Goal: Task Accomplishment & Management: Complete application form

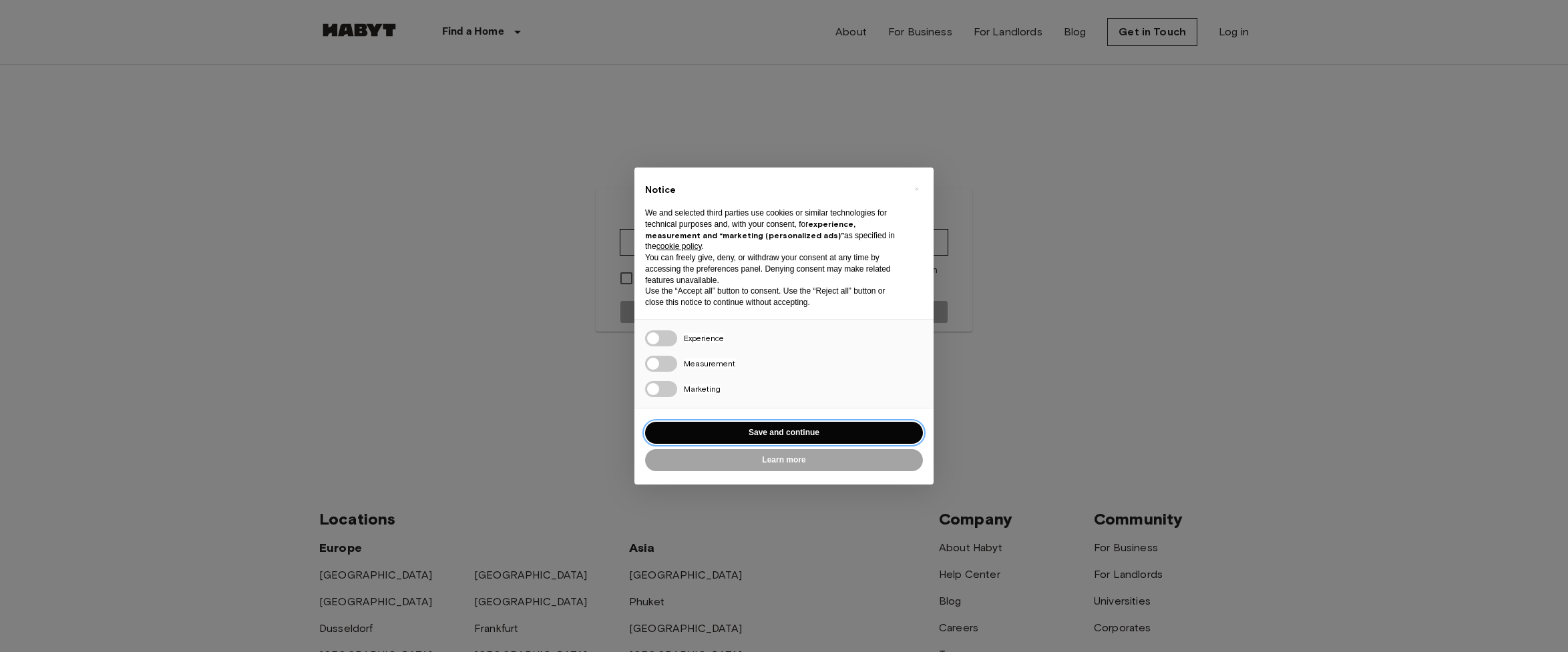
click at [762, 437] on button "Save and continue" at bounding box center [784, 433] width 278 height 22
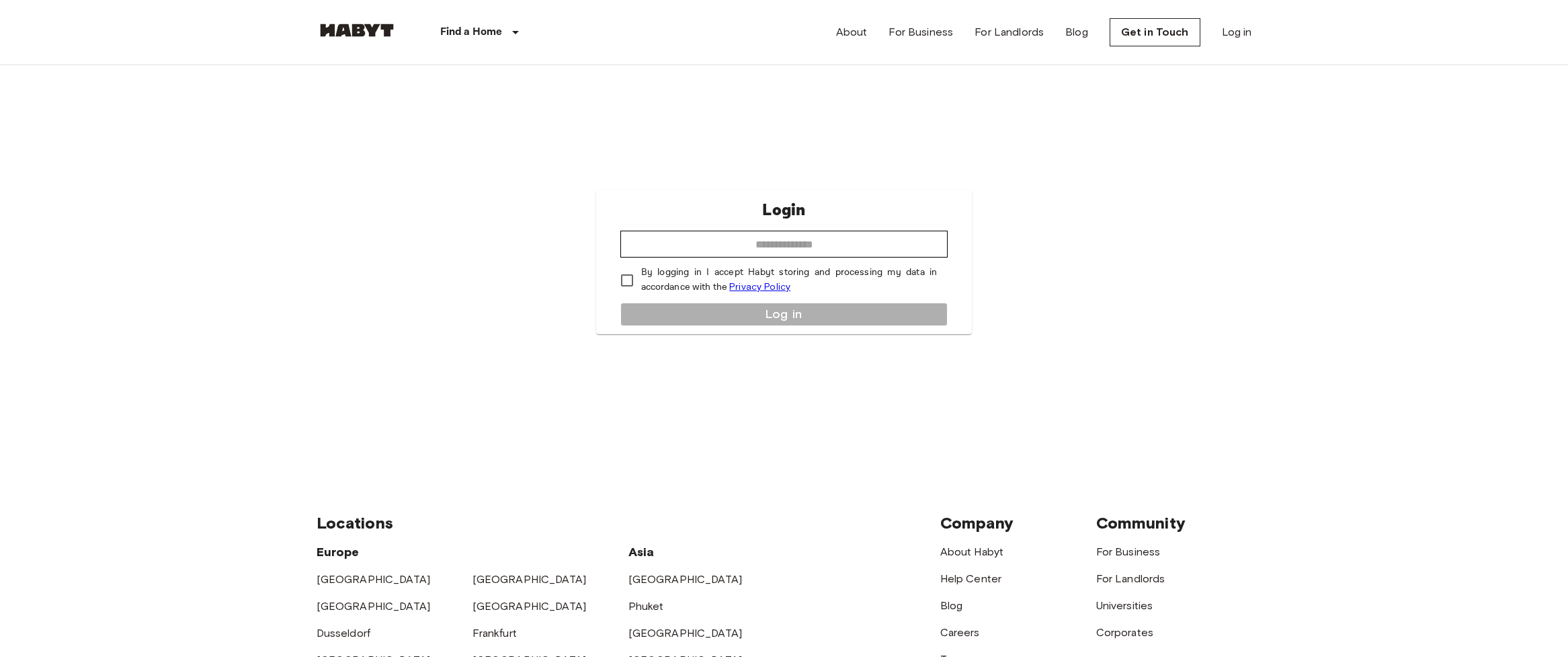
click at [767, 440] on div "Login ​ By logging in I accept Habyt storing and processing my data in accordan…" at bounding box center [784, 262] width 936 height 394
type input "**********"
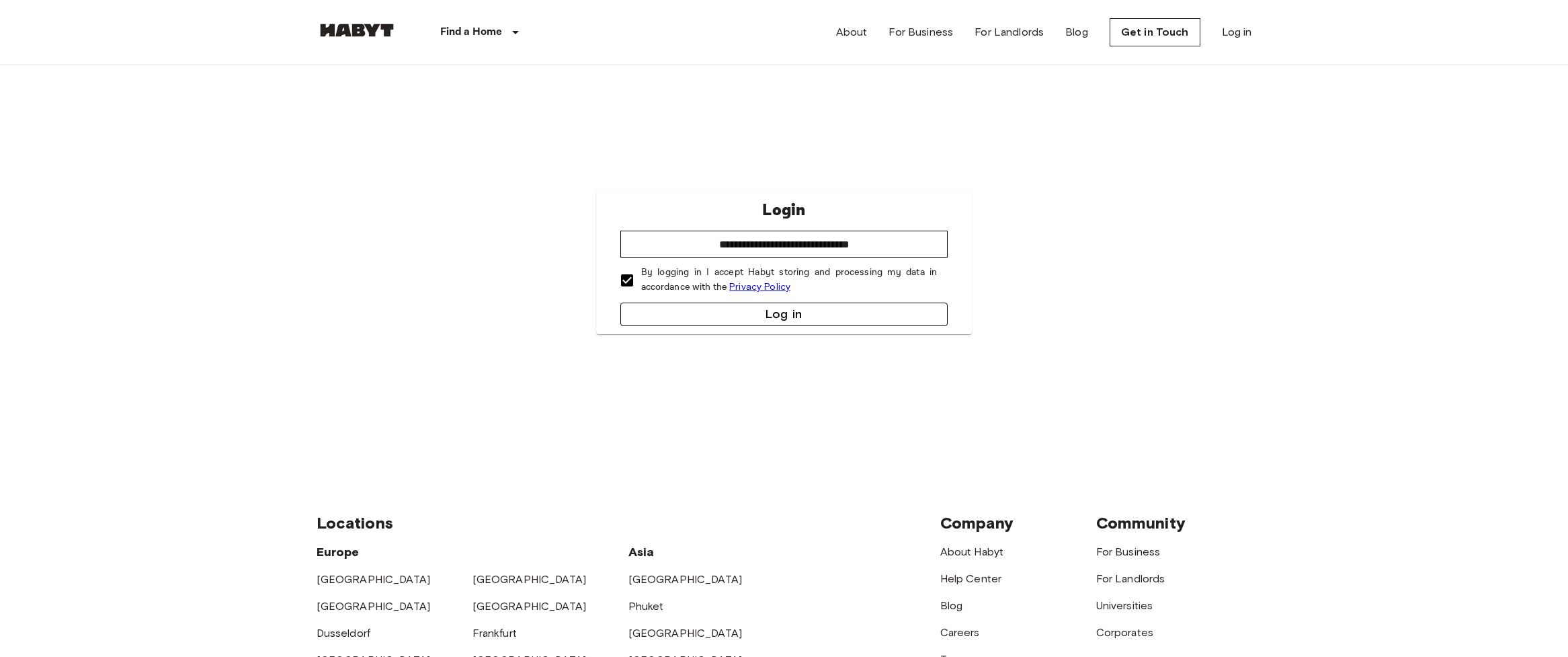
click at [763, 316] on button "Log in" at bounding box center [784, 314] width 328 height 24
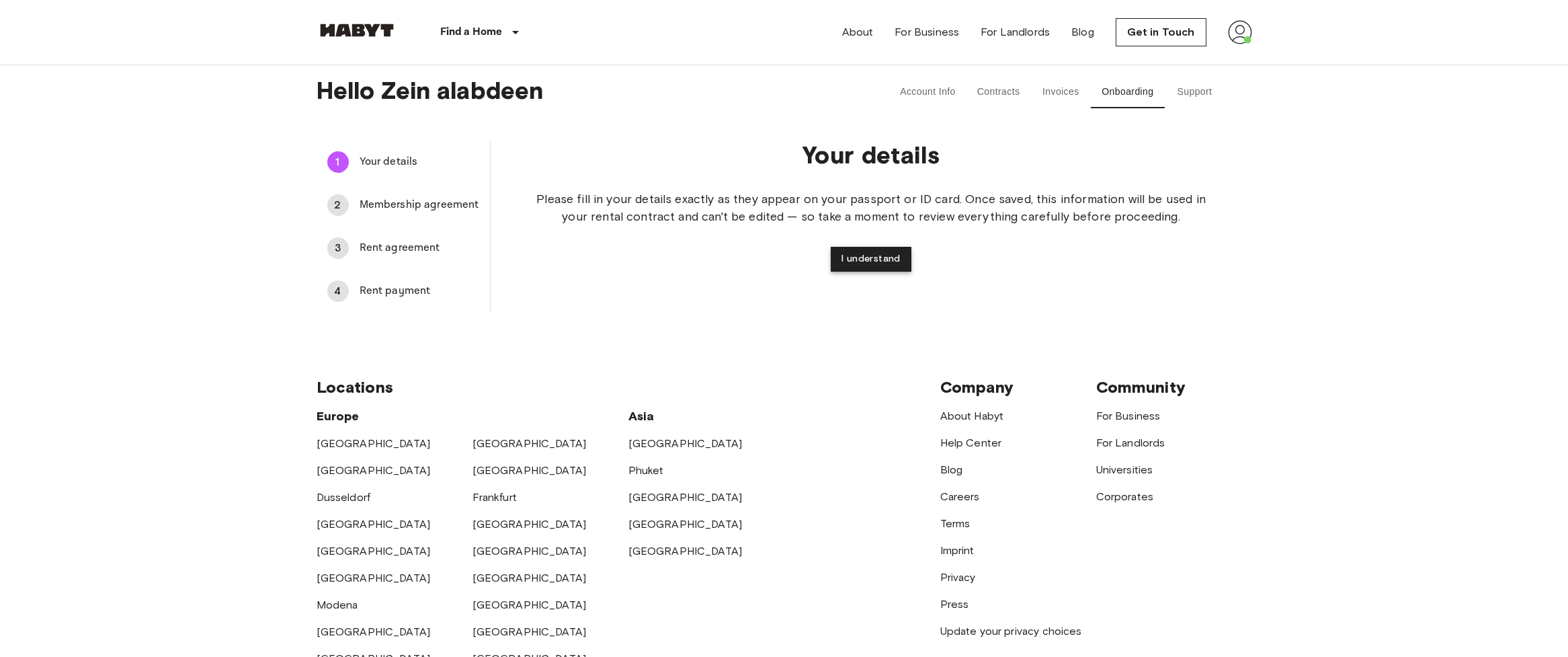
click at [880, 262] on button "I understand" at bounding box center [872, 259] width 81 height 25
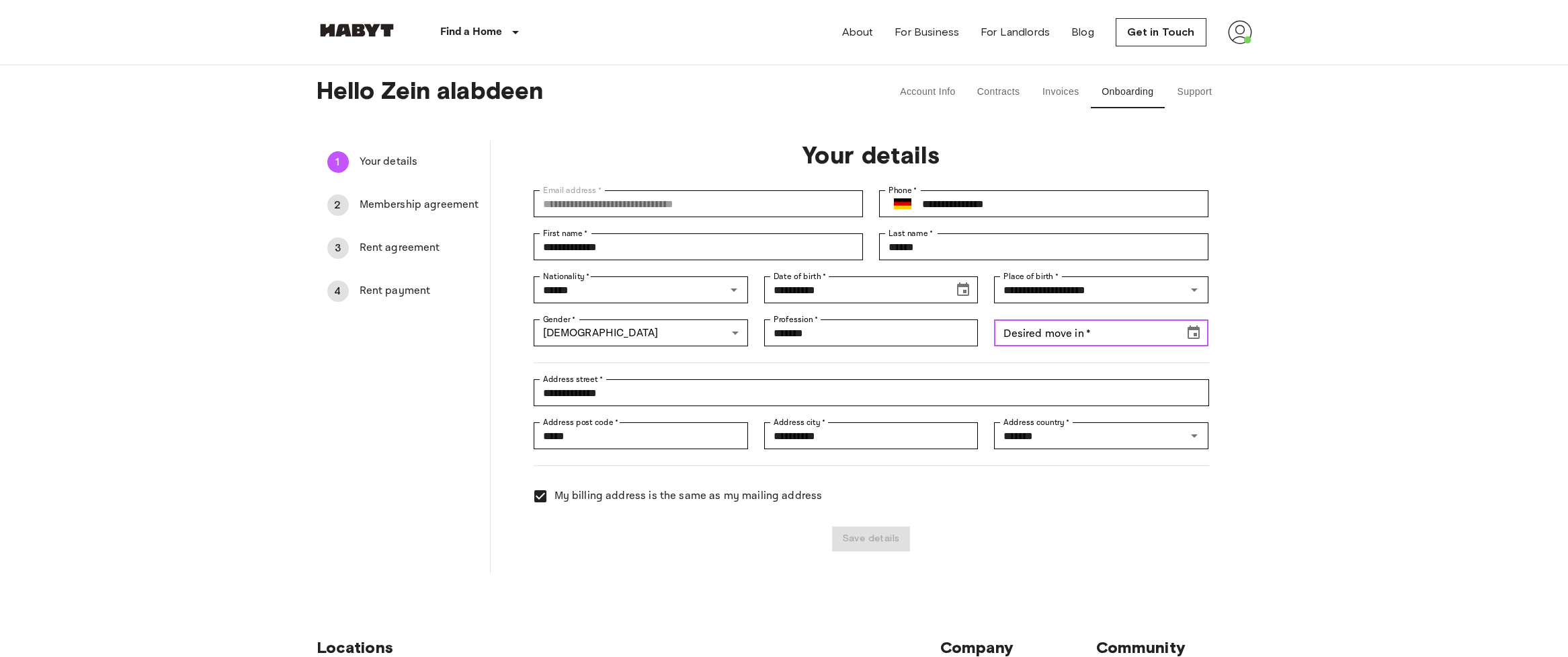
click at [1082, 336] on input "Desired move in   *" at bounding box center [1084, 333] width 180 height 27
click at [1202, 332] on icon "Choose date" at bounding box center [1194, 333] width 16 height 16
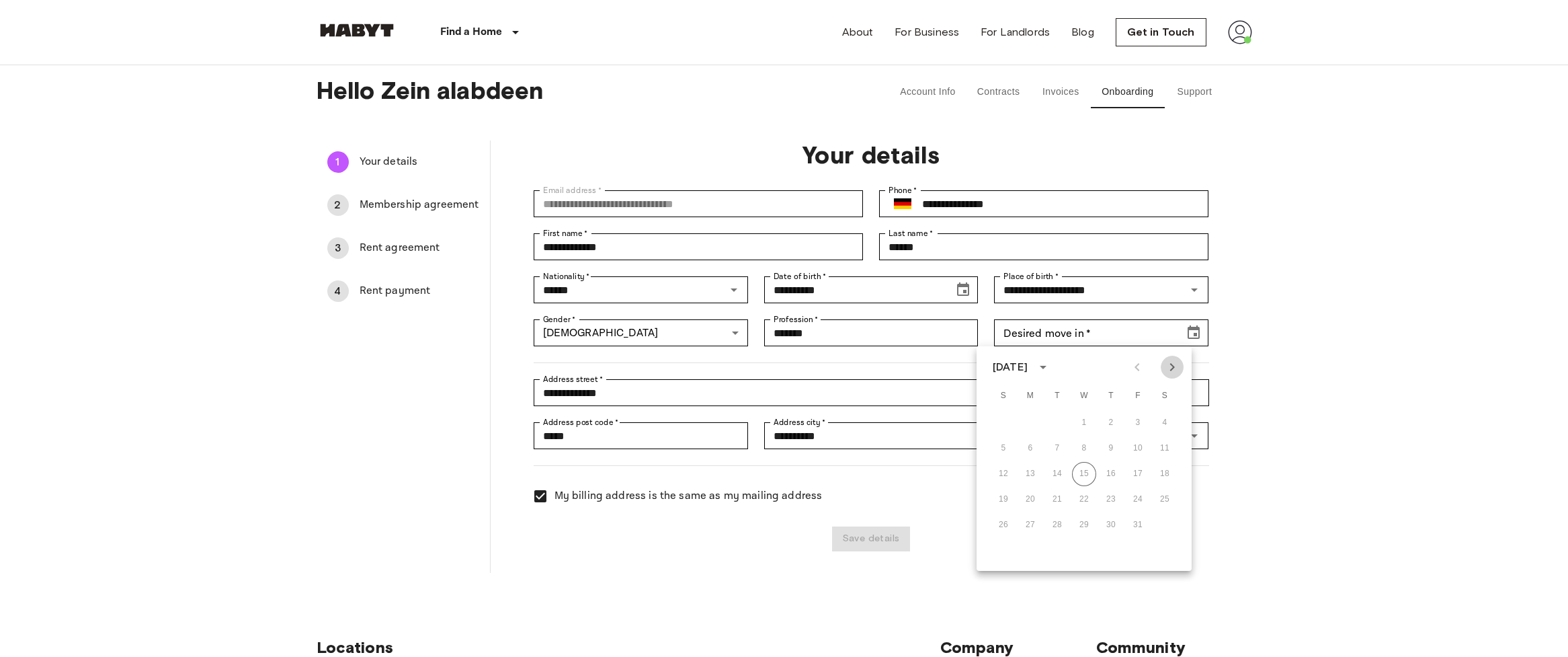
click at [1180, 366] on icon "Next month" at bounding box center [1172, 367] width 16 height 16
click at [1175, 420] on button "1" at bounding box center [1164, 422] width 24 height 24
type input "**********"
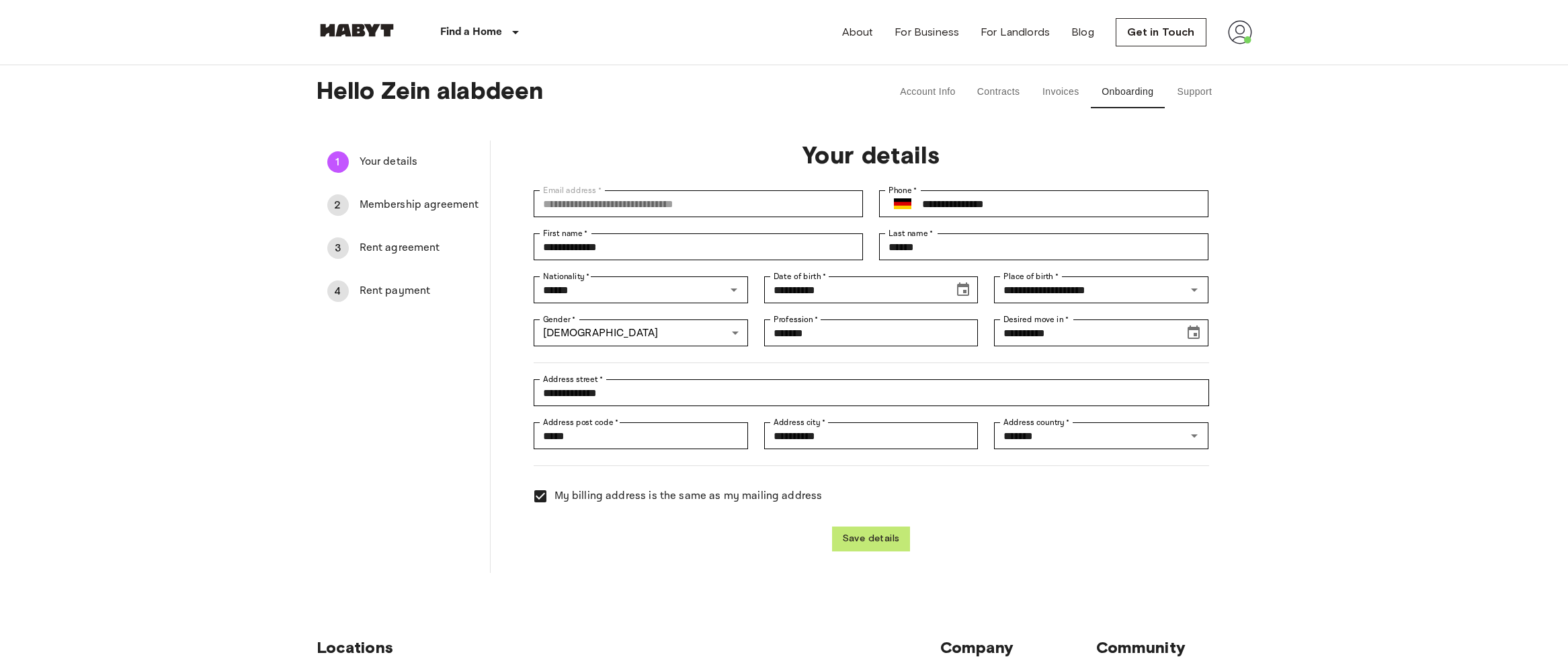
click at [882, 535] on button "Save details" at bounding box center [871, 539] width 78 height 25
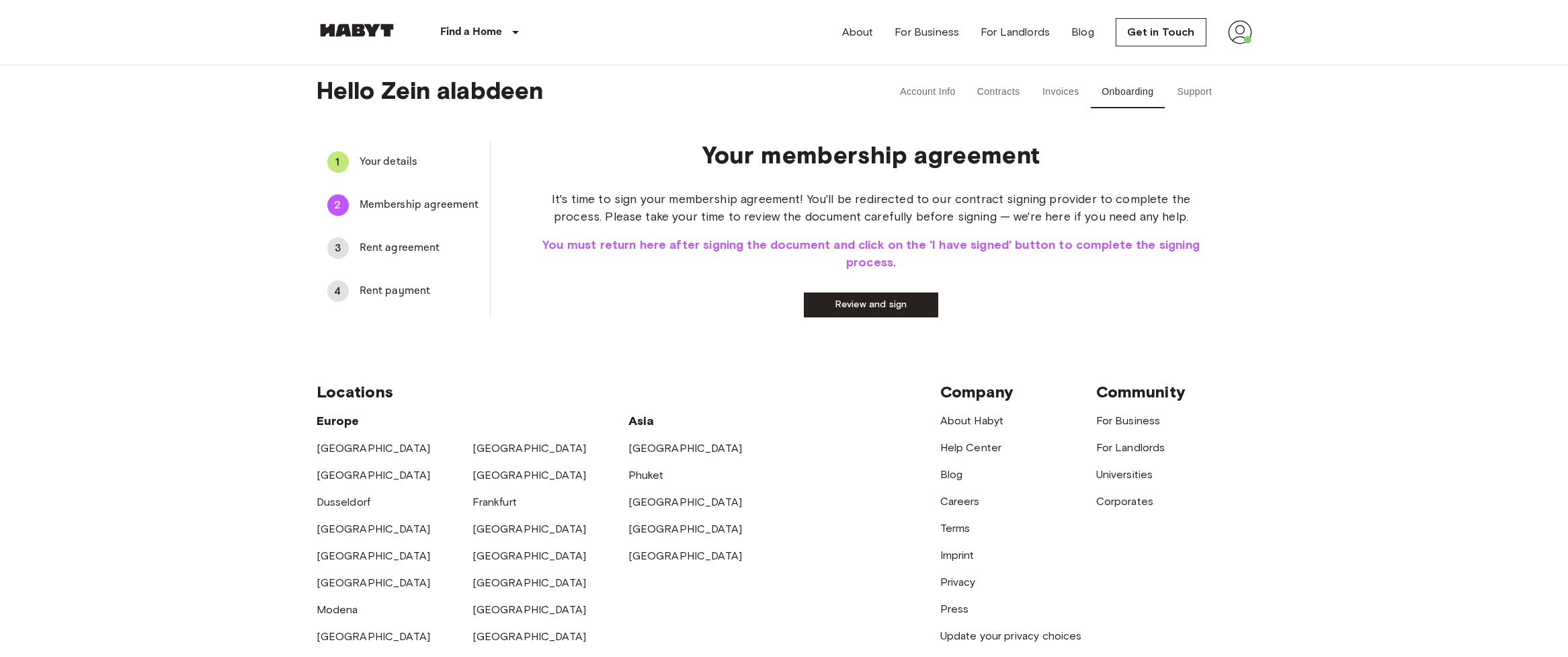
click at [884, 302] on link "Review and sign" at bounding box center [871, 305] width 135 height 25
click at [822, 303] on button "I have signed" at bounding box center [799, 305] width 135 height 25
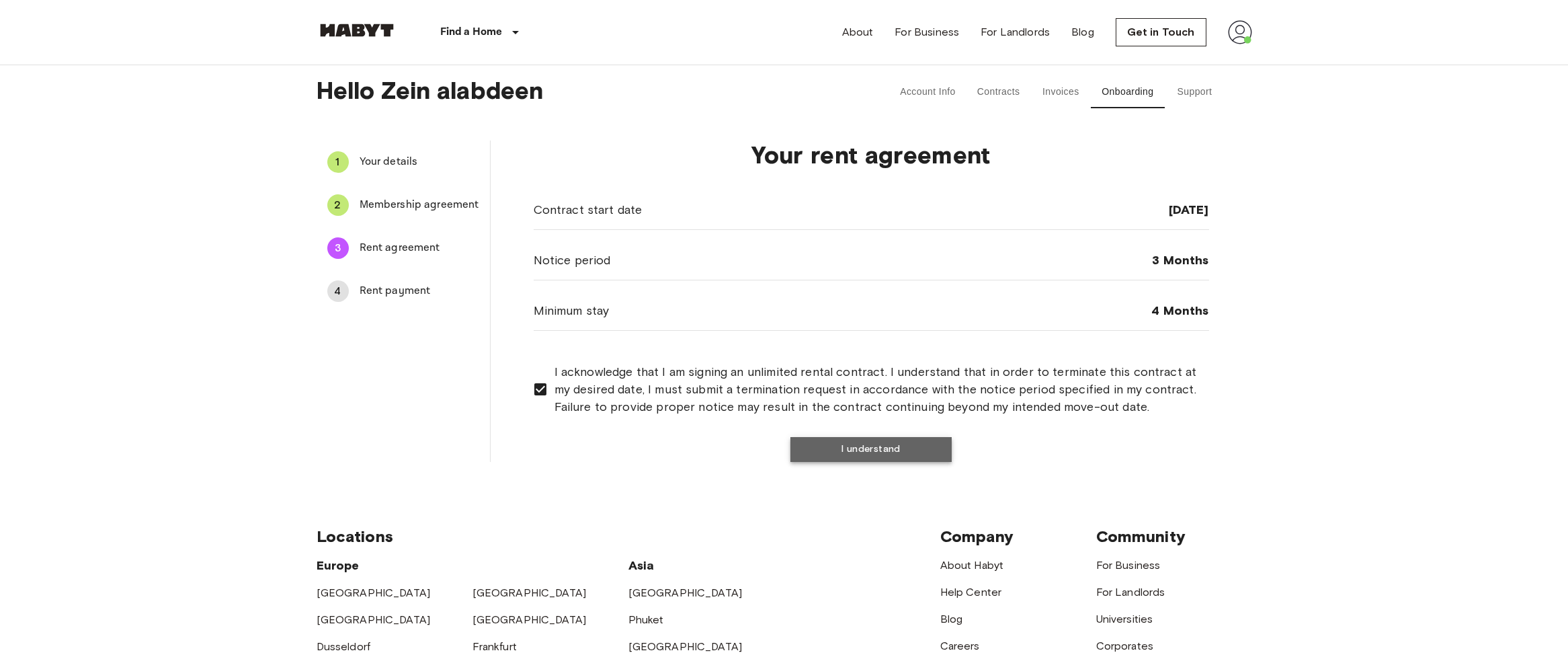
click at [869, 447] on button "I understand" at bounding box center [871, 449] width 161 height 25
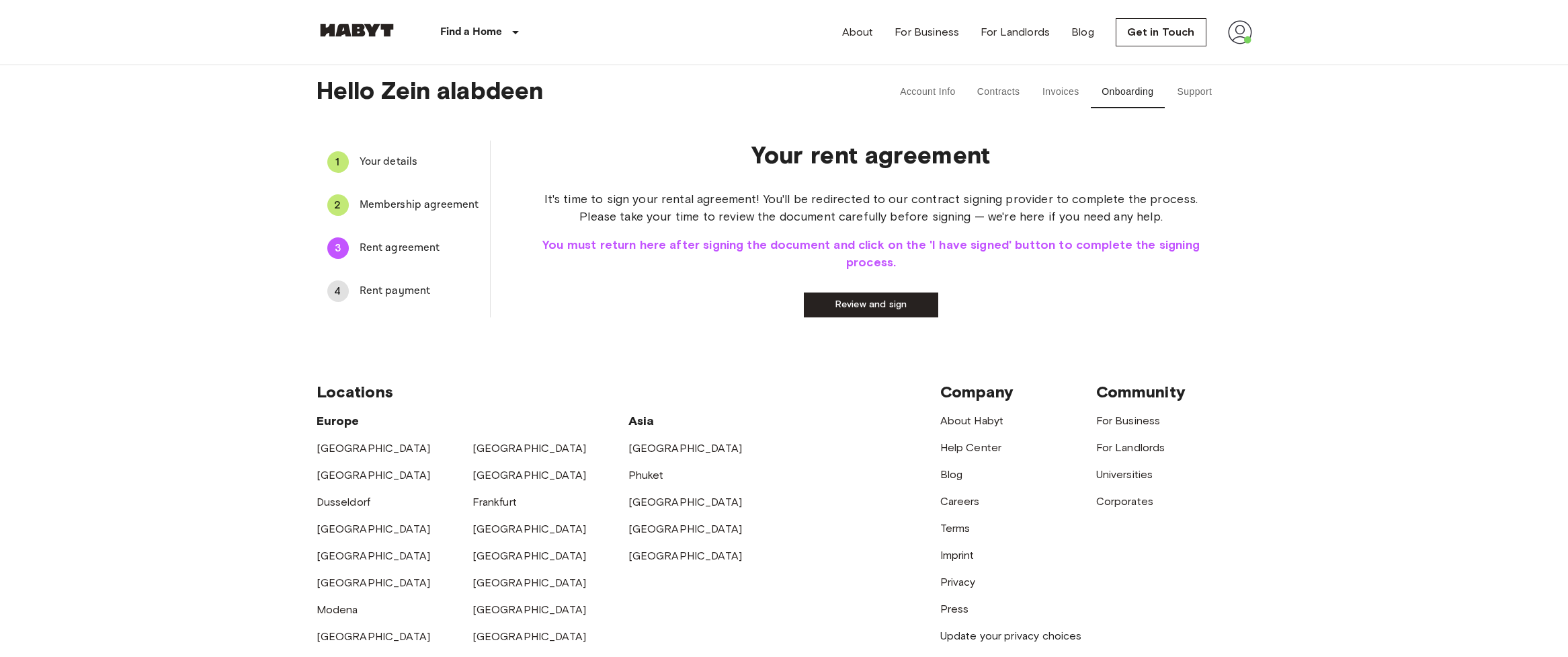
click at [880, 306] on link "Review and sign" at bounding box center [871, 305] width 135 height 25
click at [817, 311] on button "I have signed" at bounding box center [799, 305] width 135 height 25
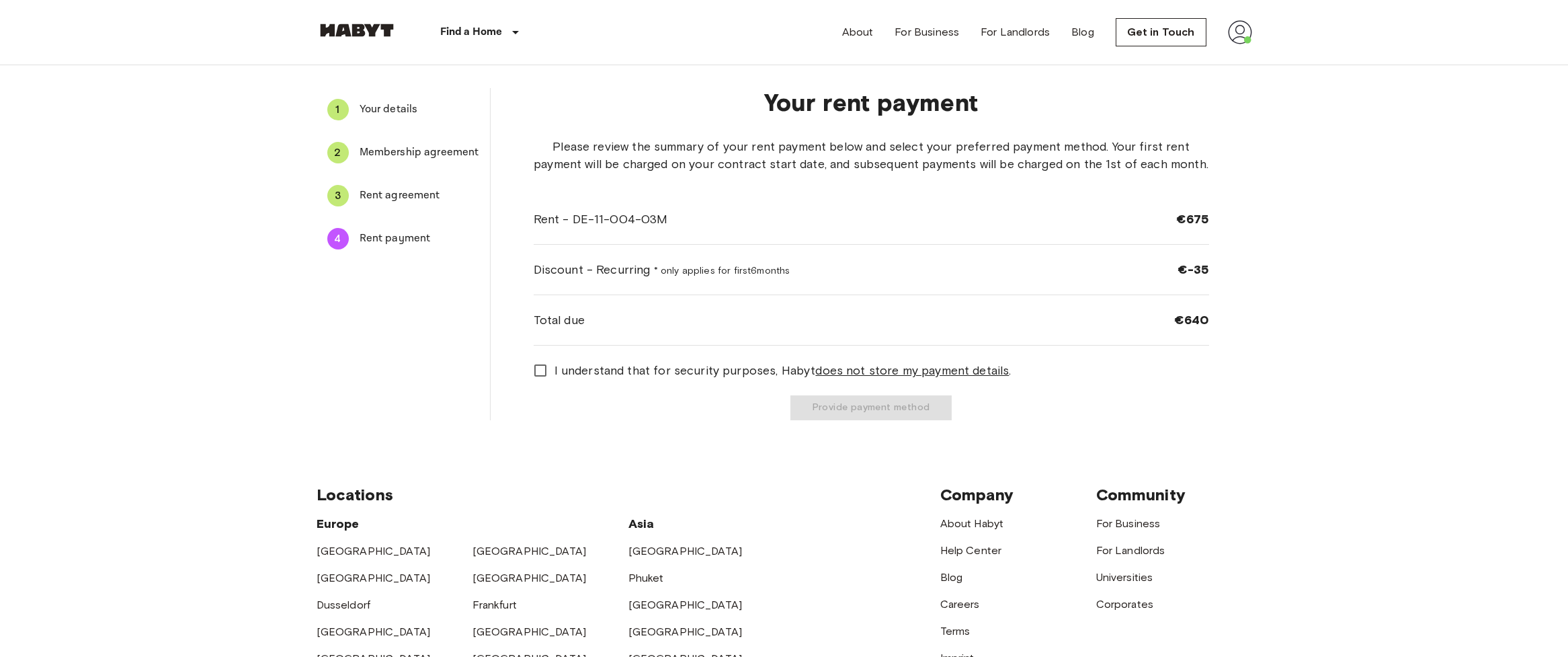
scroll to position [55, 0]
click at [880, 405] on button "Provide payment method" at bounding box center [871, 406] width 161 height 25
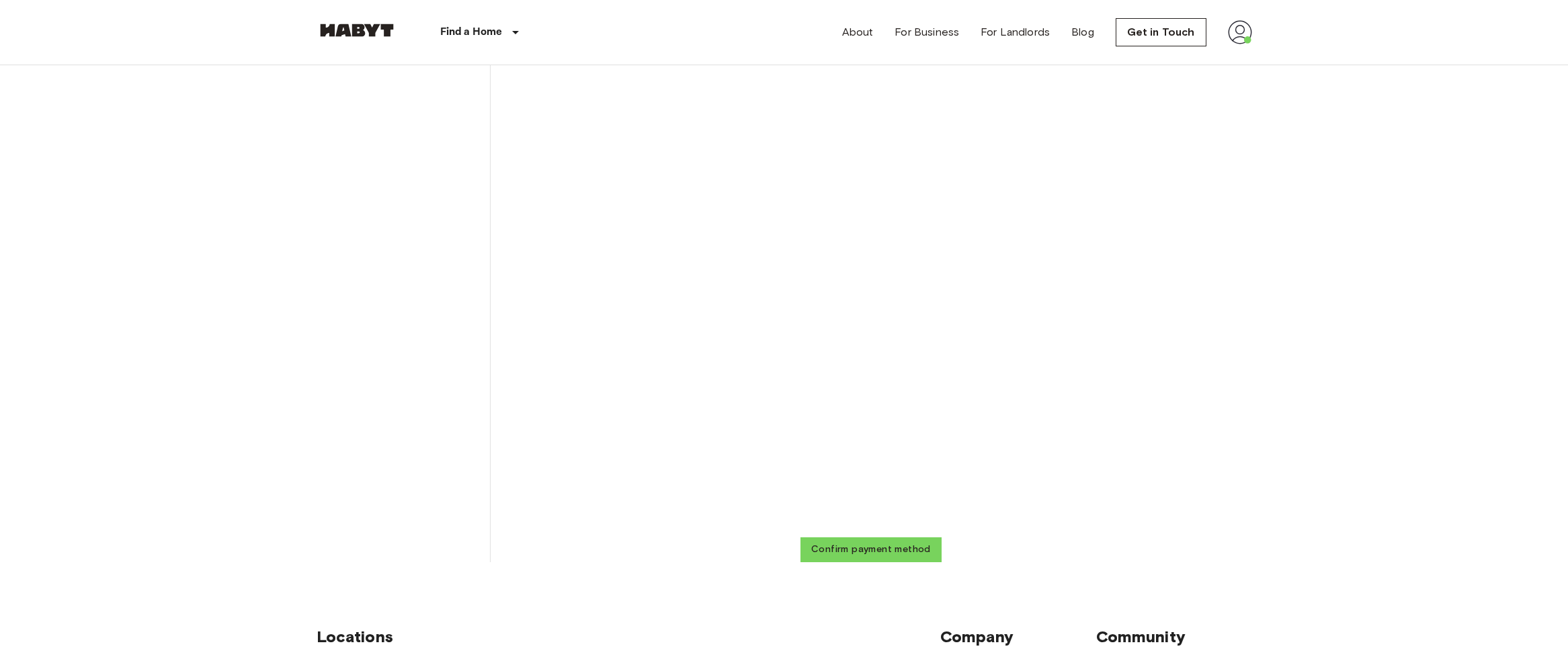
scroll to position [274, 0]
click at [879, 546] on button "Confirm payment method" at bounding box center [871, 545] width 141 height 25
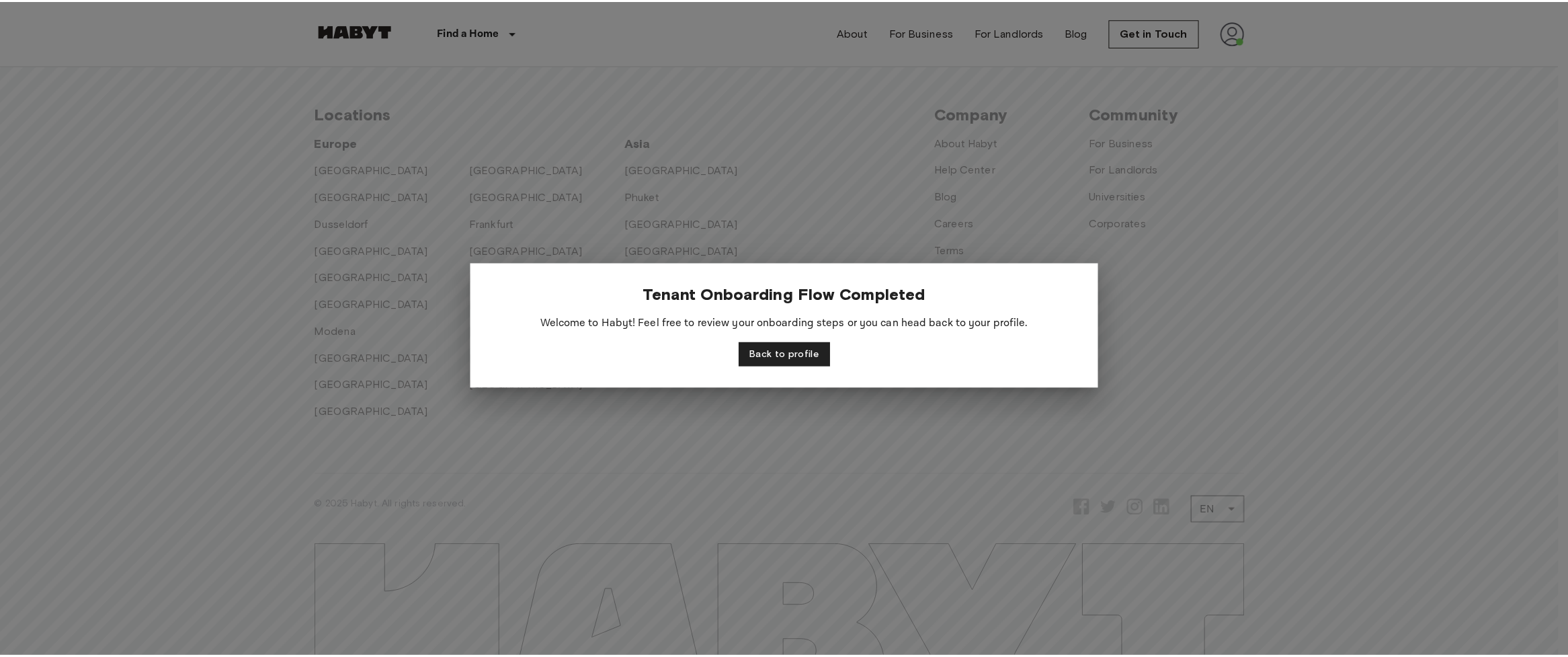
scroll to position [274, 0]
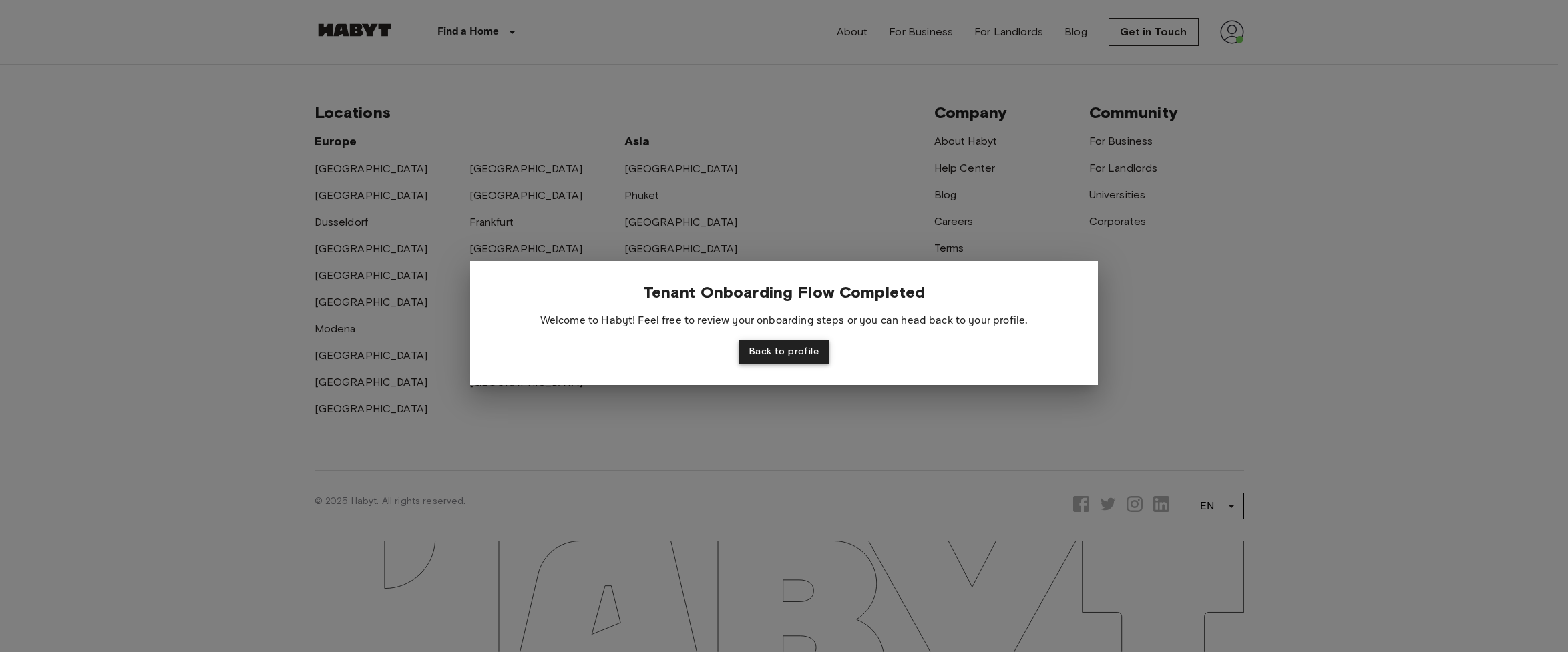
click at [788, 347] on button "Back to profile" at bounding box center [784, 352] width 91 height 24
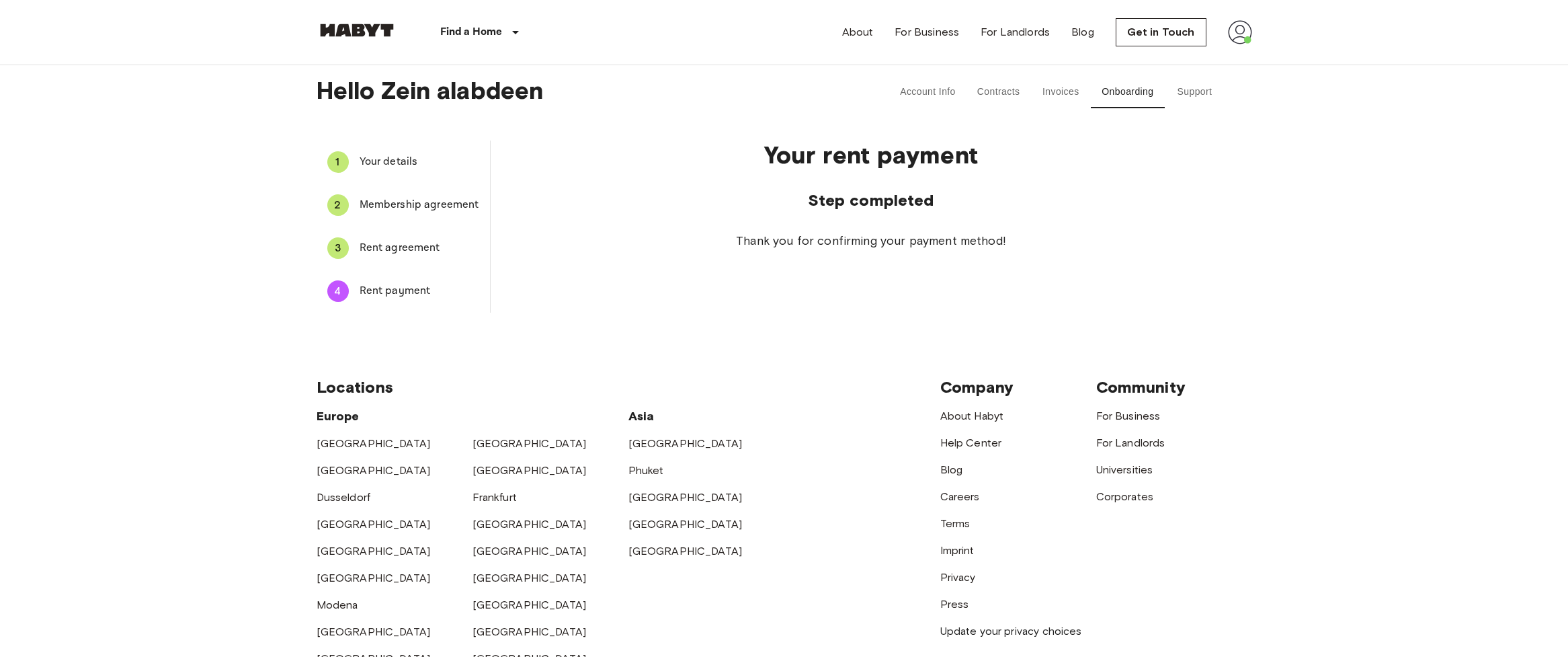
scroll to position [0, 0]
click at [947, 93] on button "Account Info" at bounding box center [928, 92] width 77 height 33
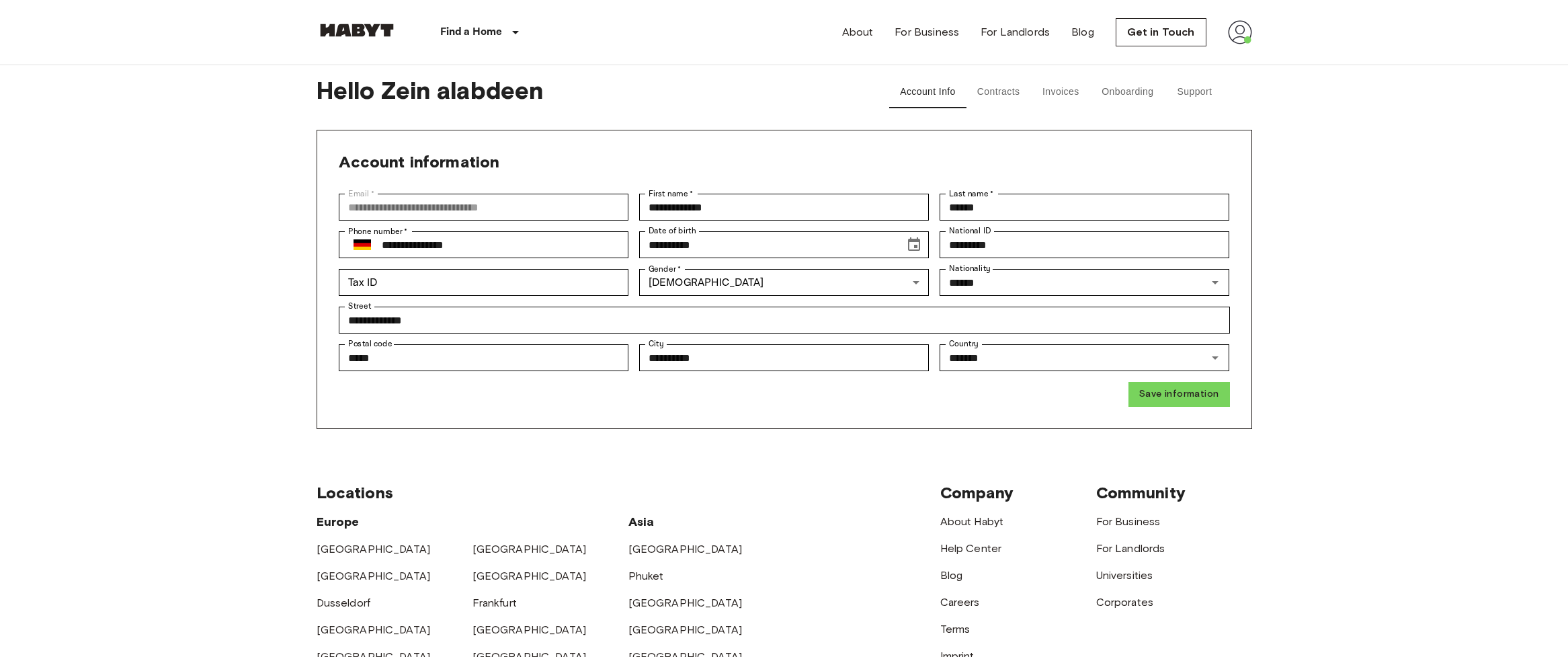
click at [993, 90] on button "Contracts" at bounding box center [998, 92] width 64 height 33
